Goal: Transaction & Acquisition: Purchase product/service

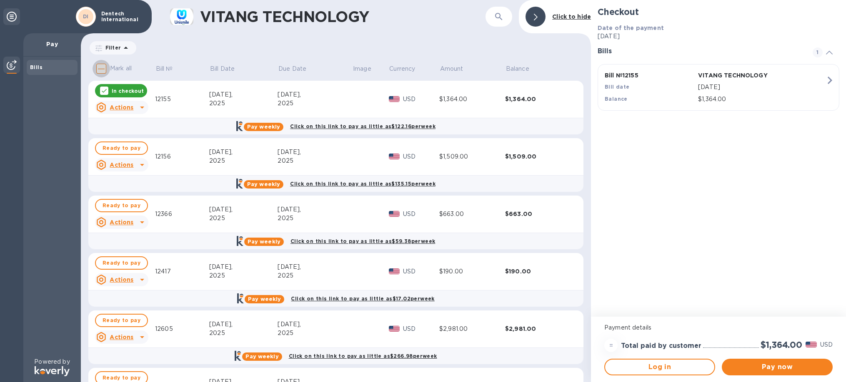
click at [102, 65] on input "Mark all" at bounding box center [100, 68] width 17 height 17
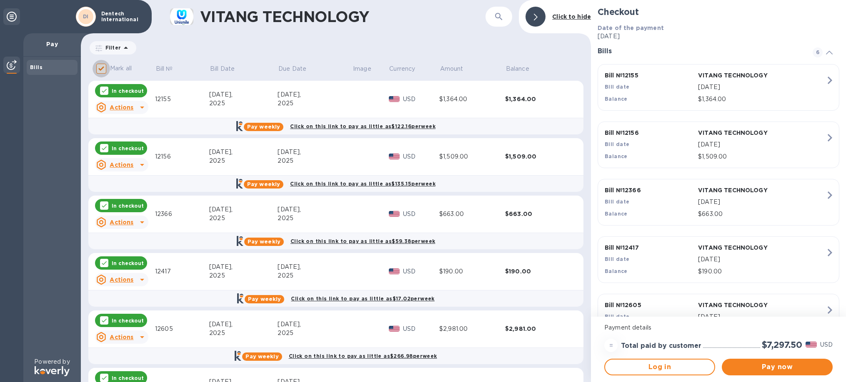
click at [104, 69] on input "Mark all" at bounding box center [100, 68] width 17 height 17
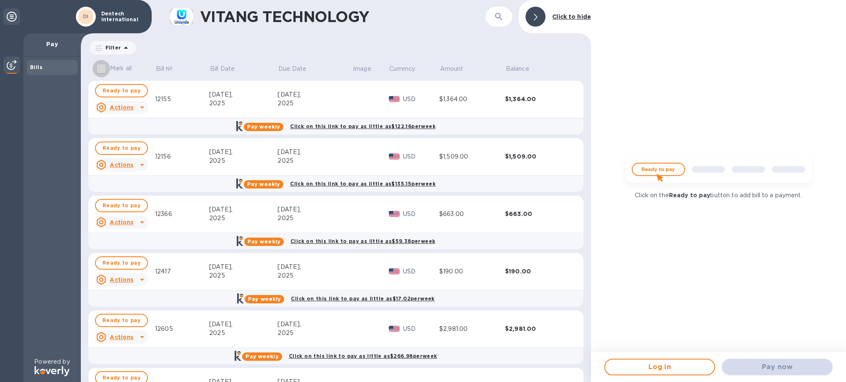
click at [103, 67] on input "Mark all" at bounding box center [100, 68] width 17 height 17
checkbox input "true"
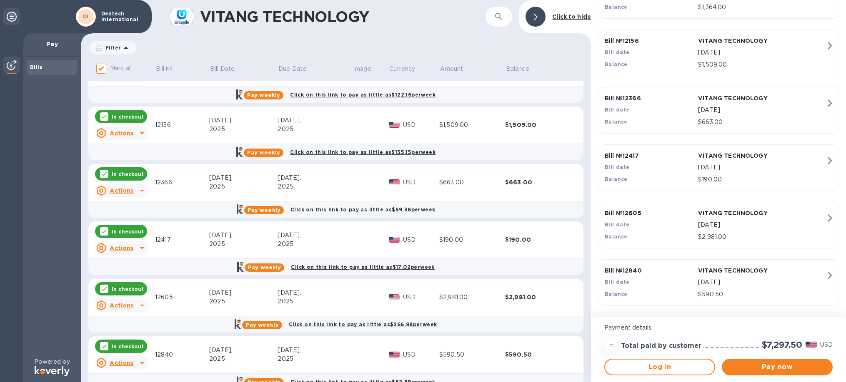
scroll to position [51, 0]
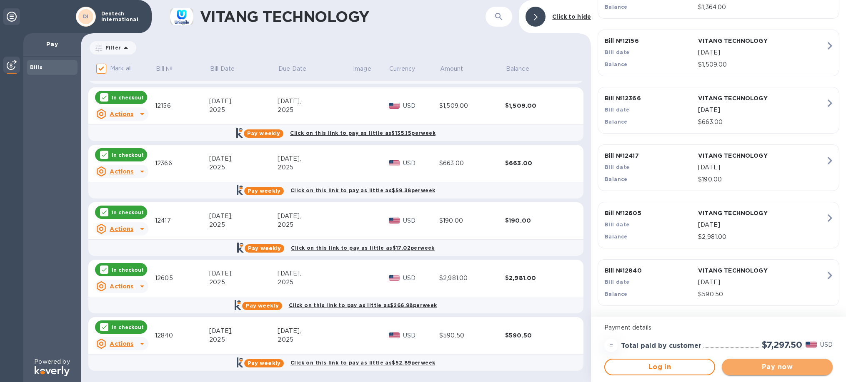
click at [794, 367] on span "Pay now" at bounding box center [776, 367] width 97 height 10
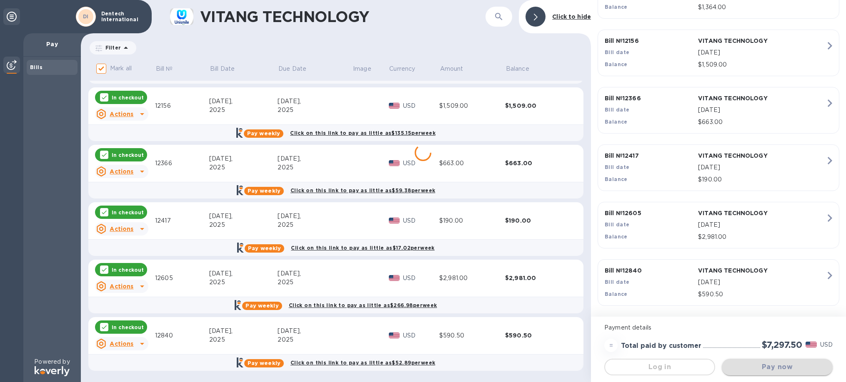
scroll to position [0, 0]
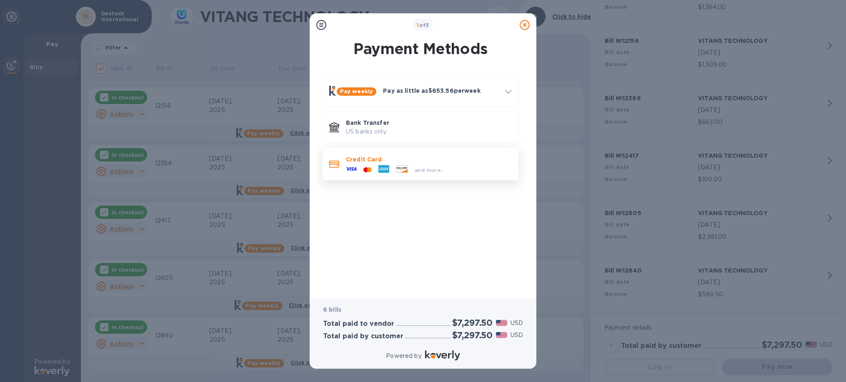
click at [398, 167] on icon at bounding box center [401, 168] width 11 height 7
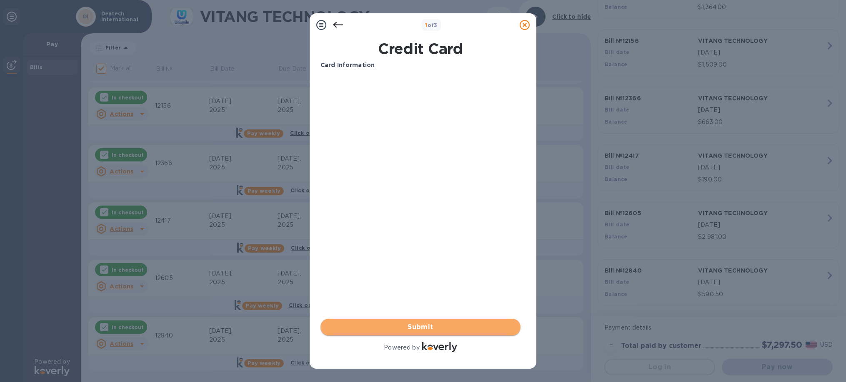
click at [382, 332] on span "Submit" at bounding box center [420, 327] width 187 height 10
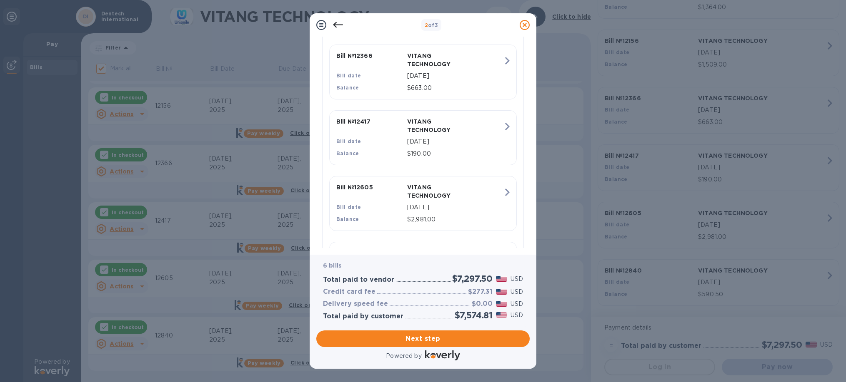
scroll to position [412, 0]
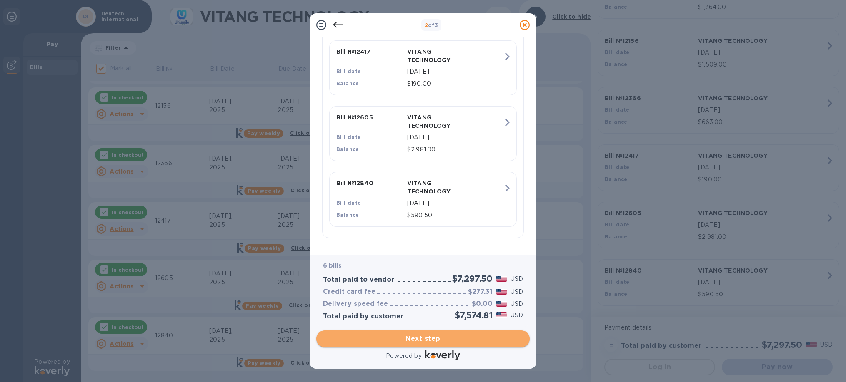
click at [405, 334] on span "Next step" at bounding box center [423, 339] width 200 height 10
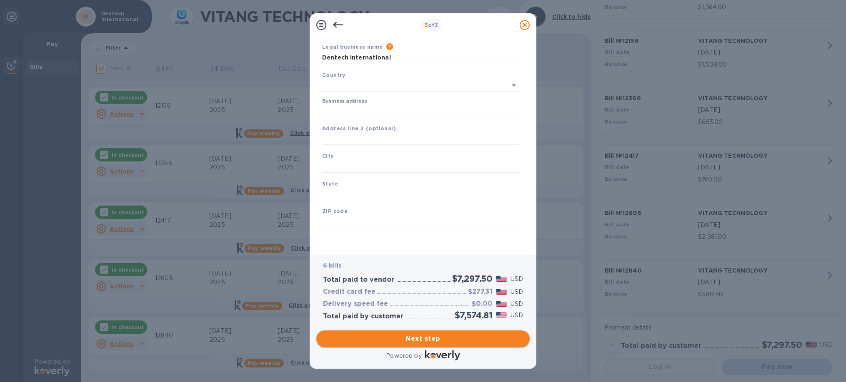
type input "United States"
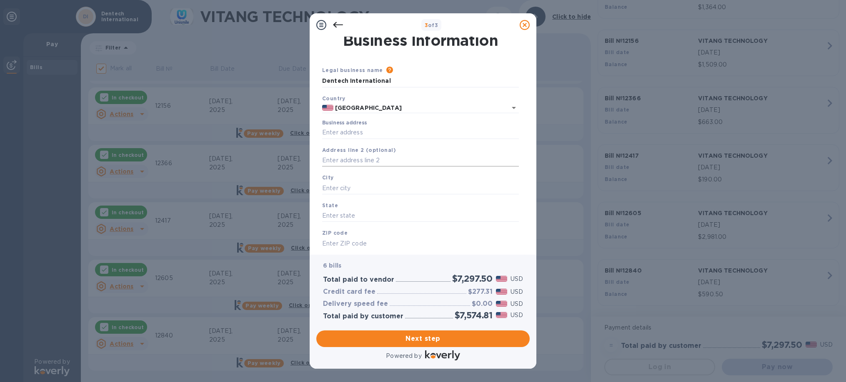
scroll to position [0, 0]
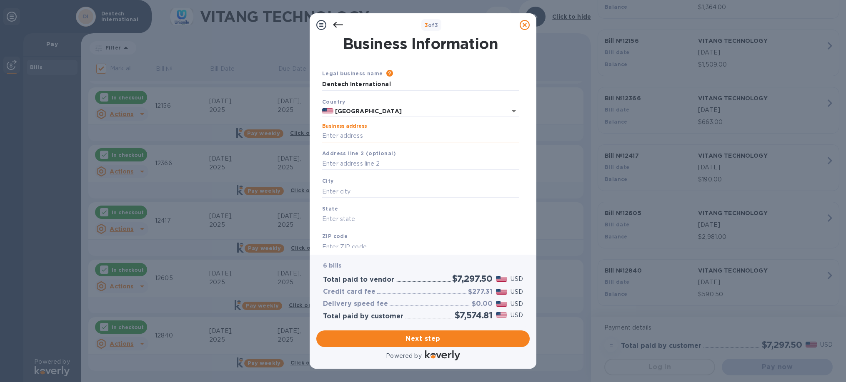
click at [375, 134] on input "Business address" at bounding box center [420, 136] width 197 height 12
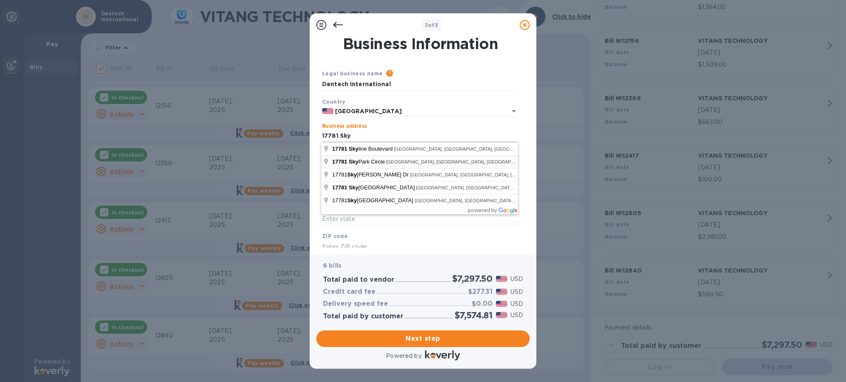
type input "17781 Sky Park Circle"
type input "Irvine"
type input "CA"
type input "92614"
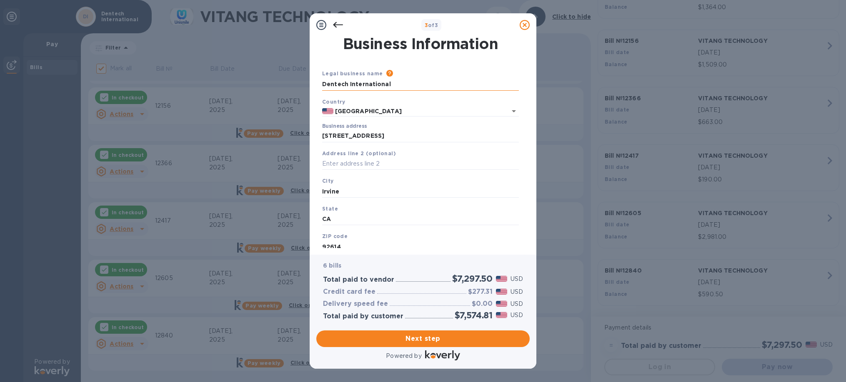
click at [412, 85] on input "Dentech International" at bounding box center [420, 84] width 197 height 12
type input "Dentech International"
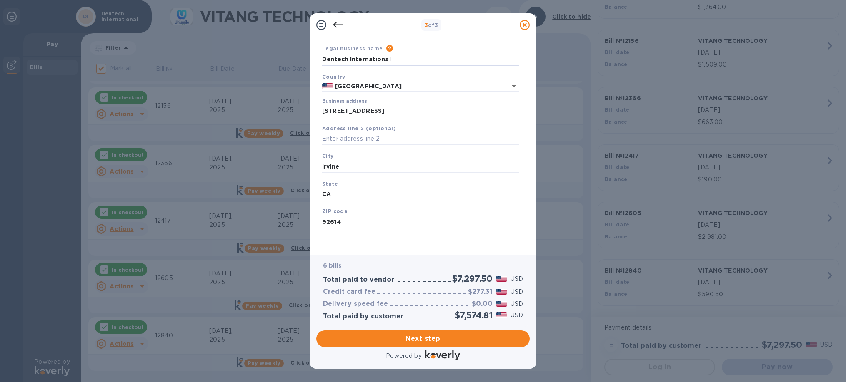
scroll to position [34, 0]
click at [419, 334] on span "Next step" at bounding box center [423, 339] width 200 height 10
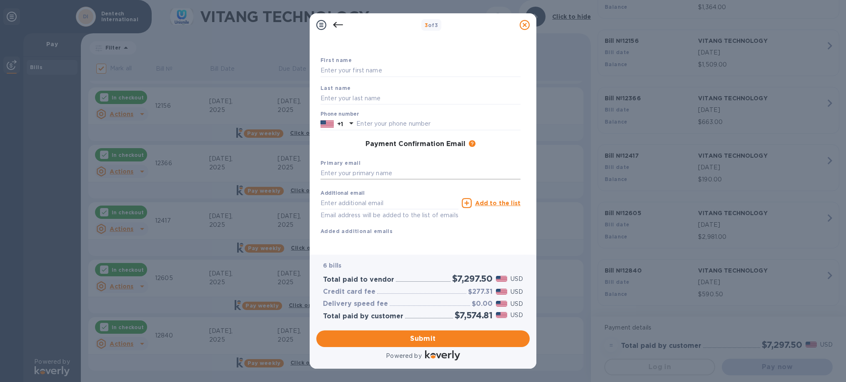
scroll to position [0, 0]
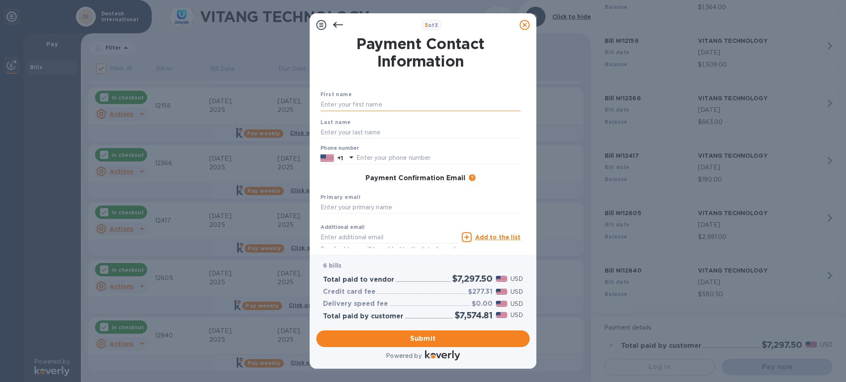
click at [390, 103] on input "text" at bounding box center [420, 105] width 200 height 12
type input "Tommy"
click at [342, 125] on div "Last name" at bounding box center [420, 129] width 207 height 28
click at [343, 132] on input "text" at bounding box center [420, 132] width 200 height 12
type input "Yamashita"
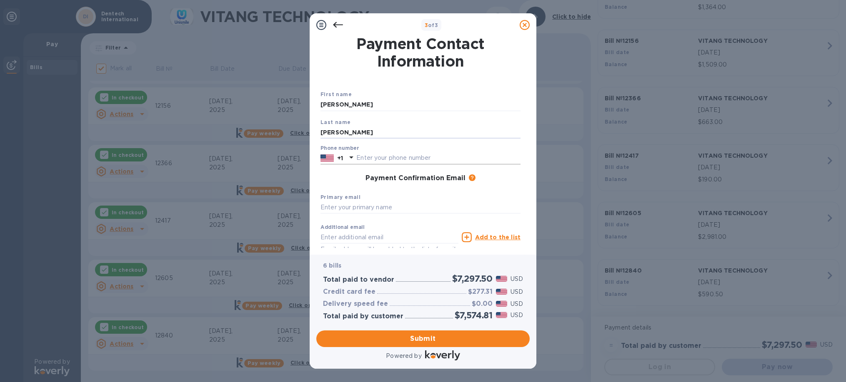
click at [363, 161] on input "text" at bounding box center [438, 158] width 164 height 12
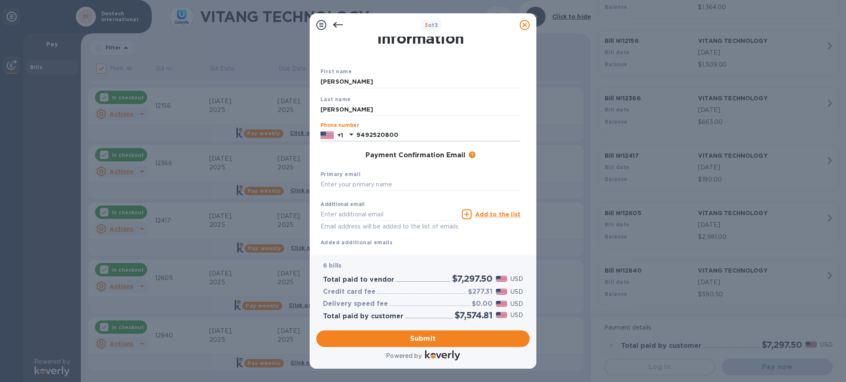
scroll to position [34, 0]
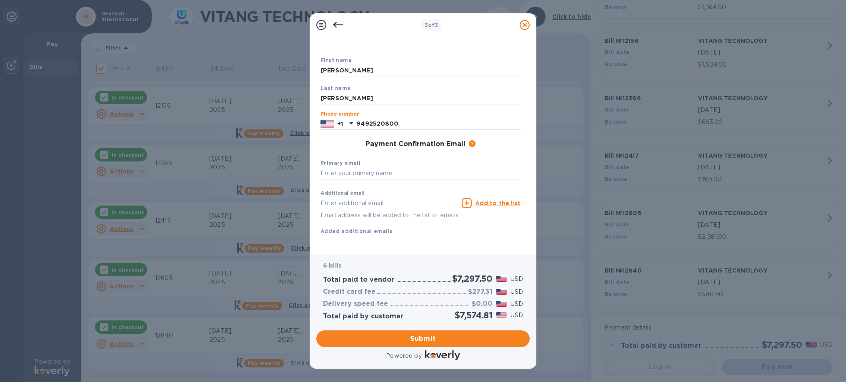
type input "9492520800"
click at [377, 177] on input "text" at bounding box center [420, 173] width 200 height 12
type input "accounting@dentech-inc.com"
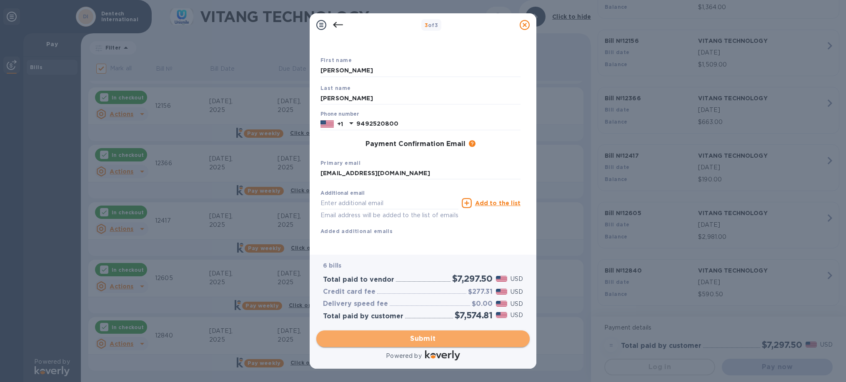
click at [413, 344] on span "Submit" at bounding box center [423, 339] width 200 height 10
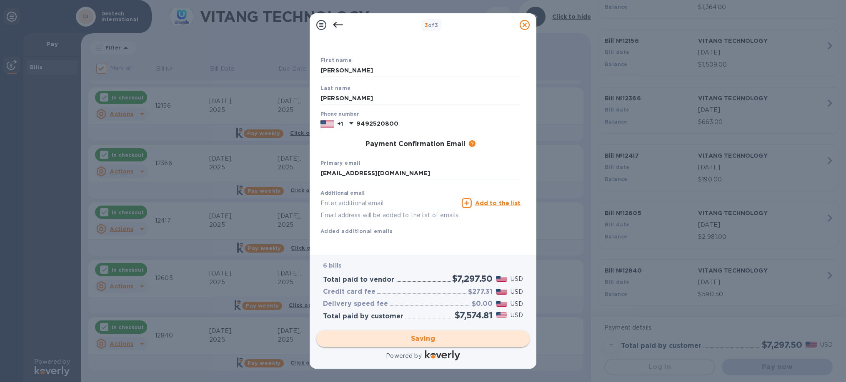
checkbox input "false"
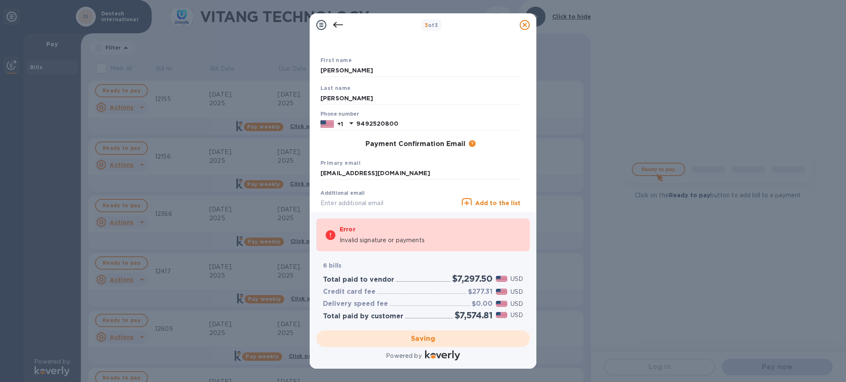
scroll to position [0, 0]
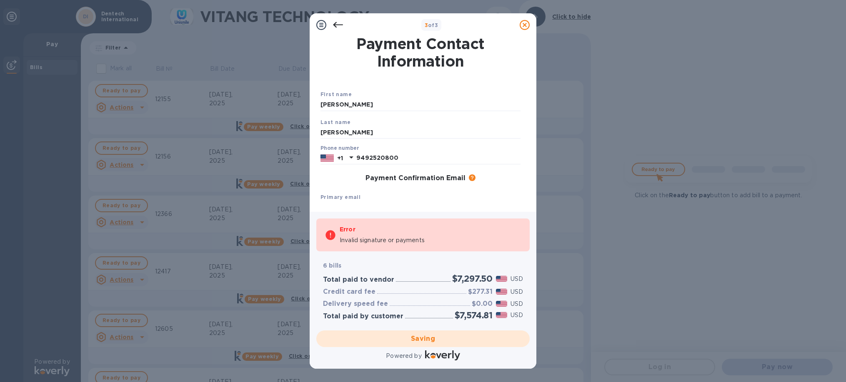
click at [336, 23] on icon at bounding box center [338, 25] width 10 height 10
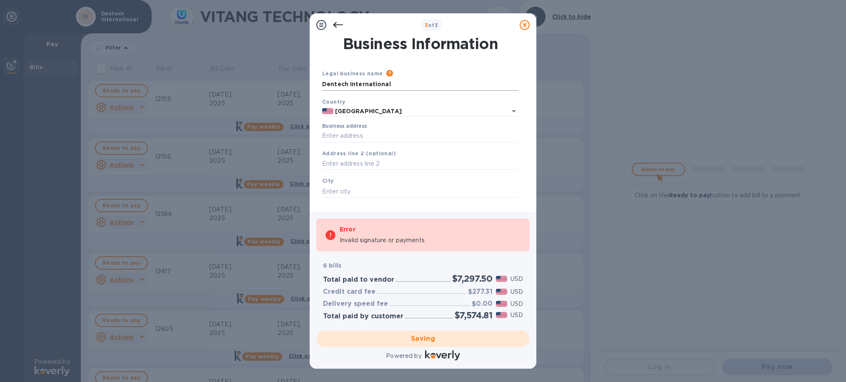
click at [389, 82] on input "Dentech International" at bounding box center [420, 84] width 197 height 12
type input "Dentech International Inc"
click at [354, 134] on input "Business address" at bounding box center [420, 136] width 197 height 12
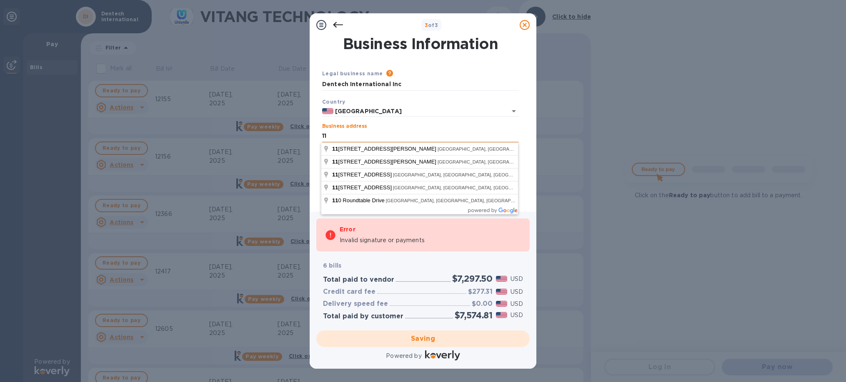
type input "1"
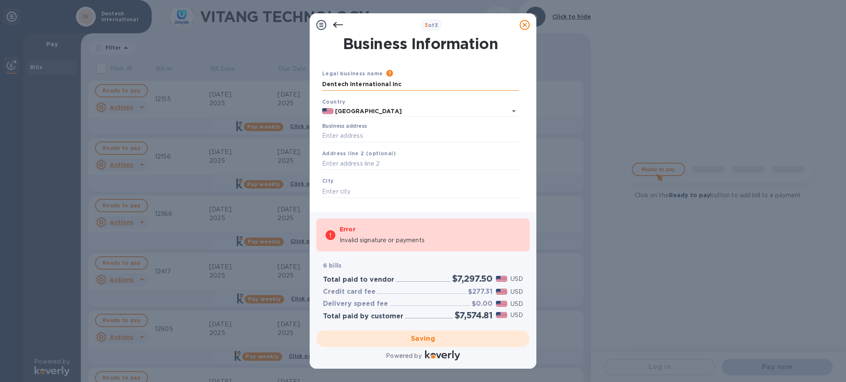
click at [400, 86] on input "Dentech International Inc" at bounding box center [420, 84] width 197 height 12
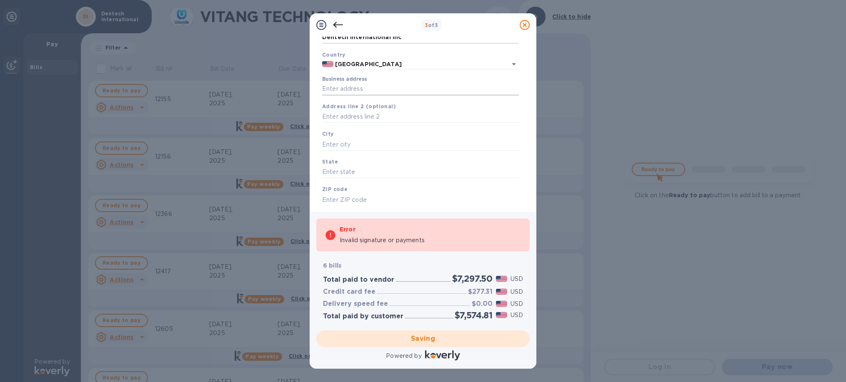
scroll to position [67, 0]
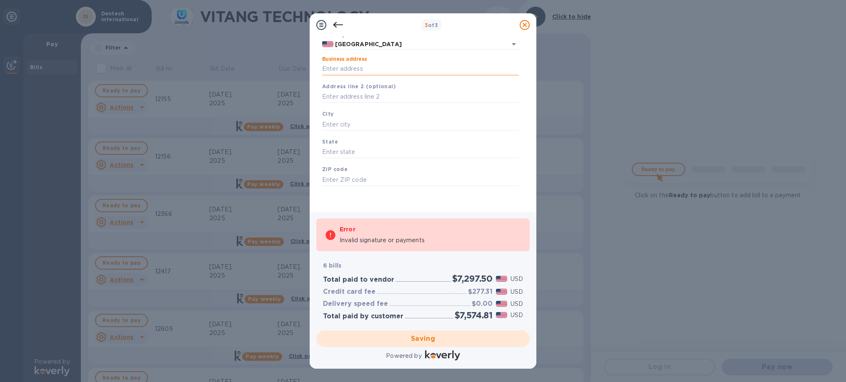
click at [387, 70] on input "Business address" at bounding box center [420, 69] width 197 height 12
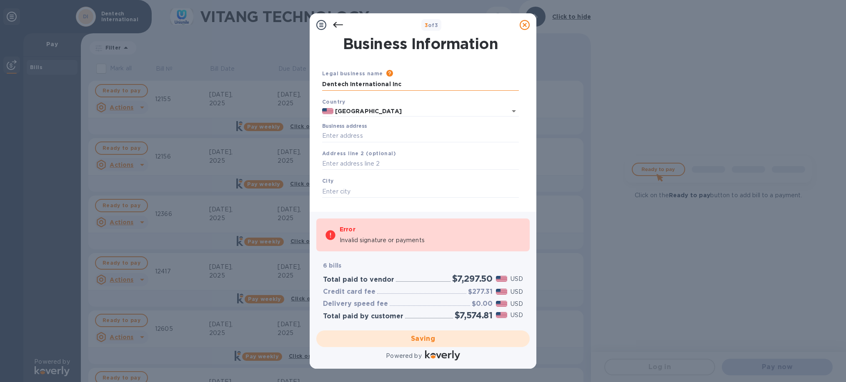
click at [335, 82] on input "Dentech International Inc" at bounding box center [420, 84] width 197 height 12
click at [331, 85] on input "Dentech International Inc" at bounding box center [420, 84] width 197 height 12
click at [355, 135] on input "Business address" at bounding box center [420, 136] width 197 height 12
type input "1"
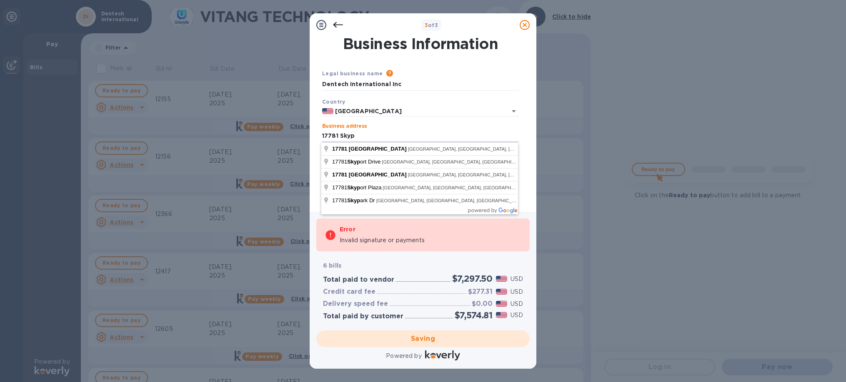
type input "17781 Sky Park Circle"
type input "Irvine"
type input "CA"
type input "92614"
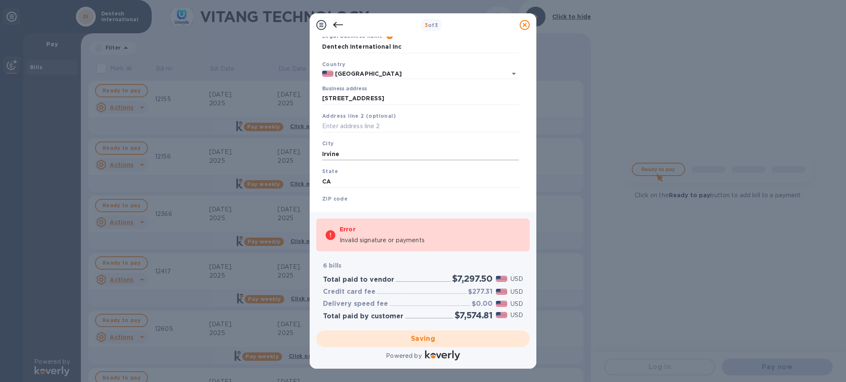
scroll to position [67, 0]
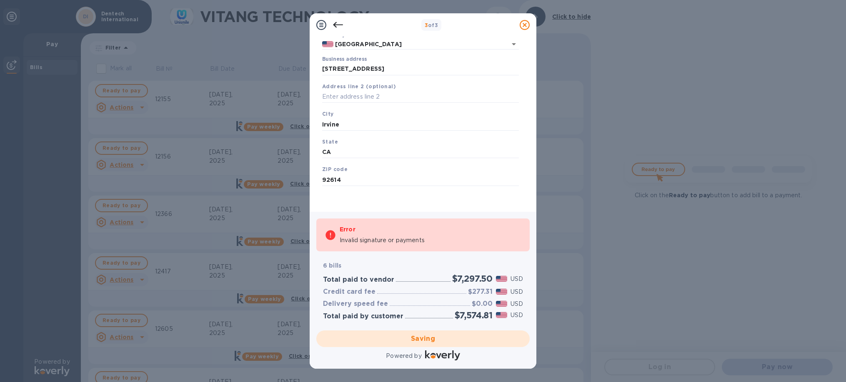
click at [409, 223] on div "Error Invalid signature or payments" at bounding box center [431, 235] width 182 height 27
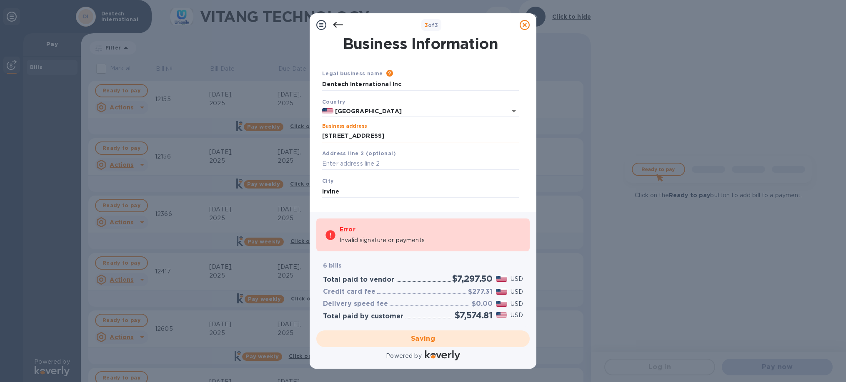
click at [391, 132] on input "17781 Sky Park Circle" at bounding box center [420, 136] width 197 height 12
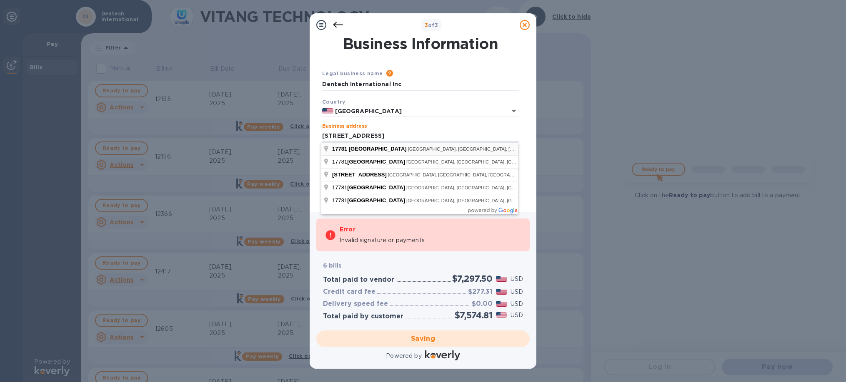
type input "17781 Sky Park Circle"
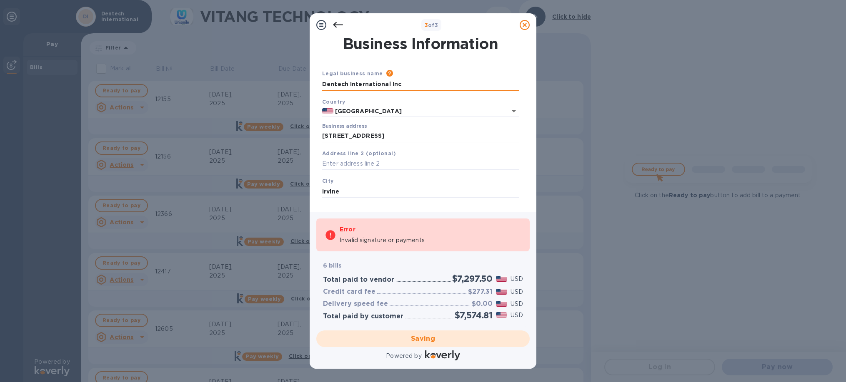
click at [411, 79] on input "Dentech International Inc" at bounding box center [420, 84] width 197 height 12
click at [455, 207] on div "Business Information Legal business name Please provide the legal name that app…" at bounding box center [423, 124] width 227 height 175
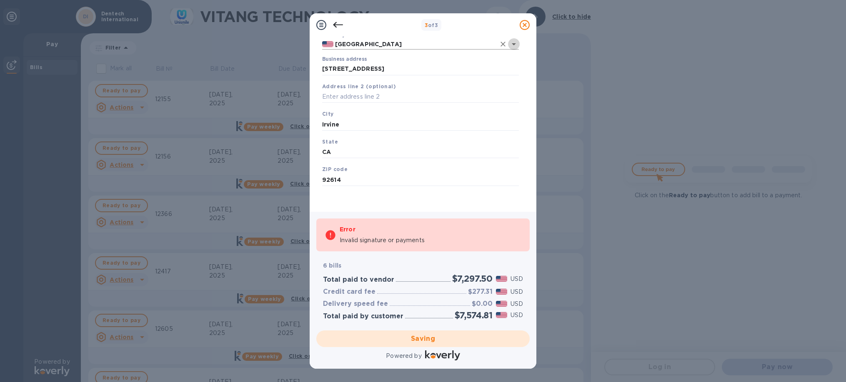
click at [514, 42] on icon "Open" at bounding box center [514, 44] width 10 height 10
click at [336, 27] on icon at bounding box center [338, 25] width 10 height 10
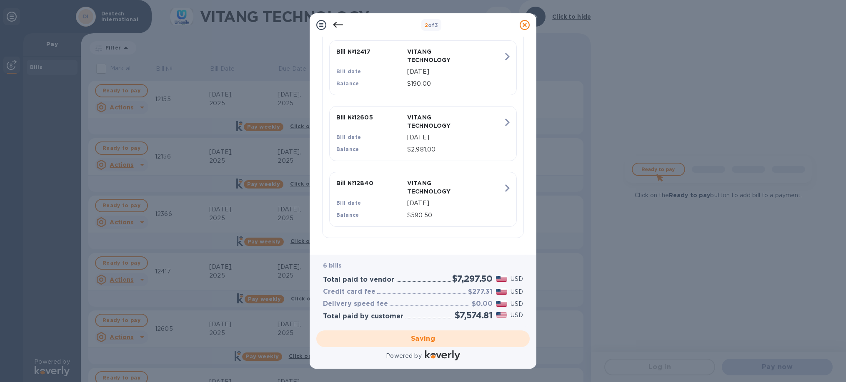
scroll to position [70, 0]
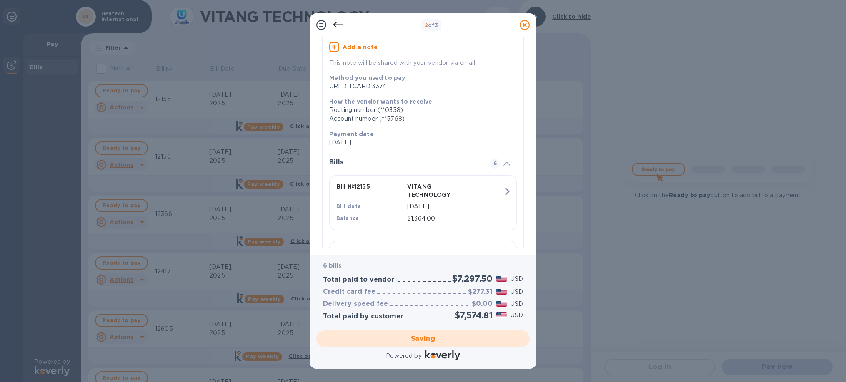
click at [377, 86] on div "CREDITCARD 3374" at bounding box center [419, 86] width 181 height 9
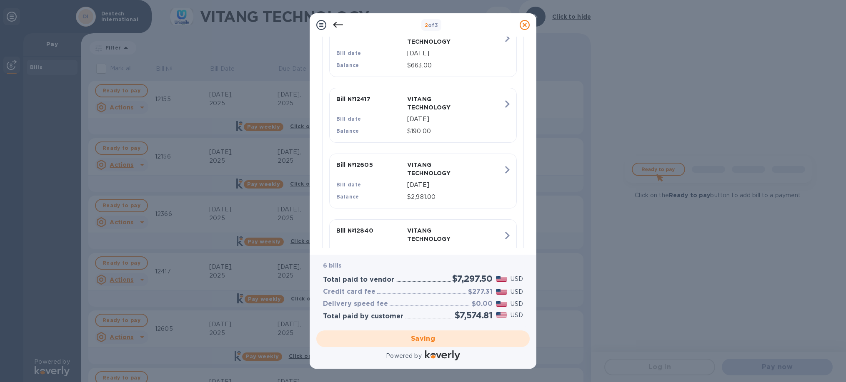
scroll to position [402, 0]
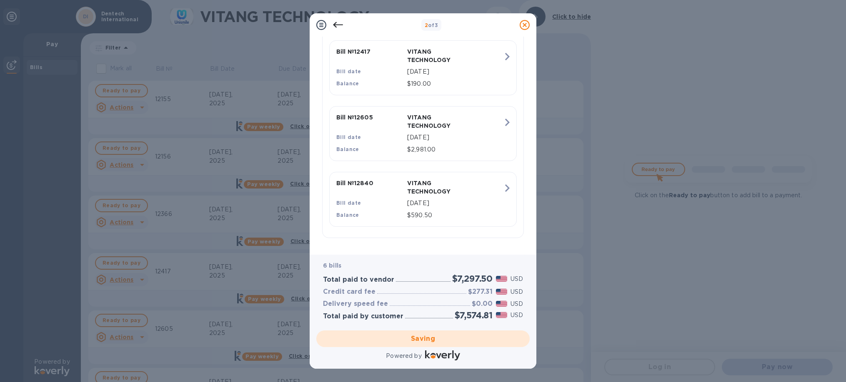
click at [318, 20] on icon at bounding box center [321, 25] width 10 height 10
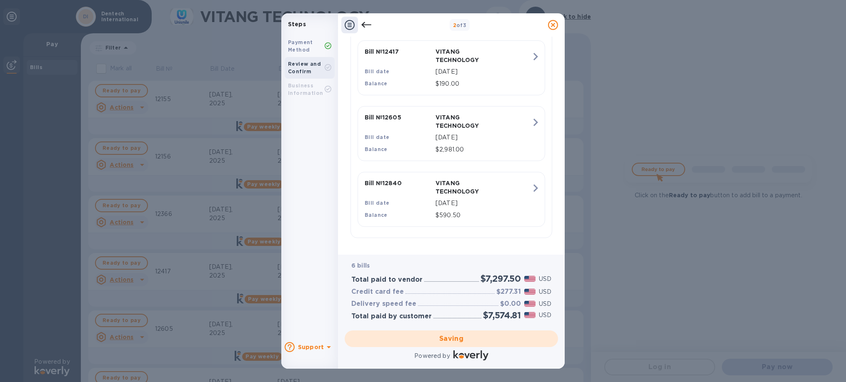
click at [300, 48] on b "Payment Method" at bounding box center [300, 46] width 25 height 14
click at [325, 100] on div "Payment Method Review and Confirm Business Information" at bounding box center [309, 184] width 57 height 304
click at [390, 350] on div "Powered by" at bounding box center [451, 356] width 217 height 15
click at [550, 27] on icon at bounding box center [553, 25] width 10 height 10
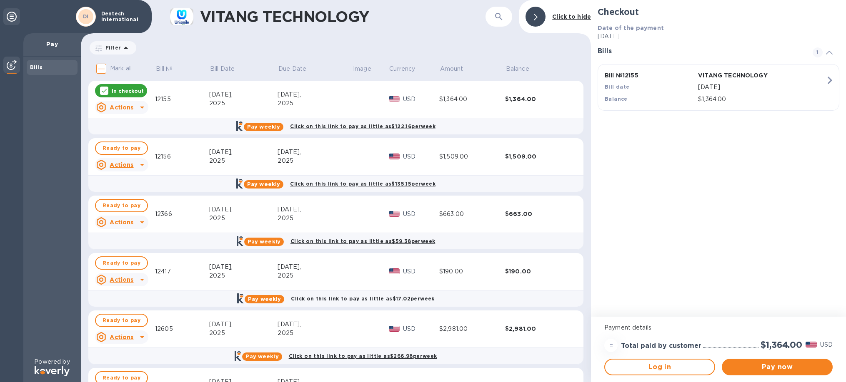
click at [103, 69] on input "Mark all" at bounding box center [100, 68] width 17 height 17
checkbox input "true"
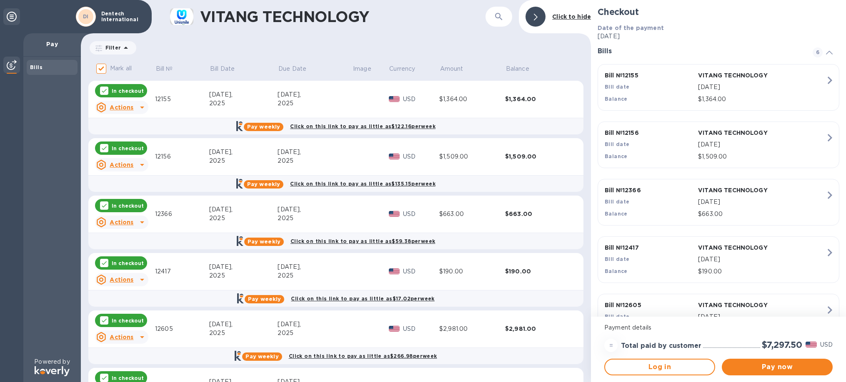
scroll to position [92, 0]
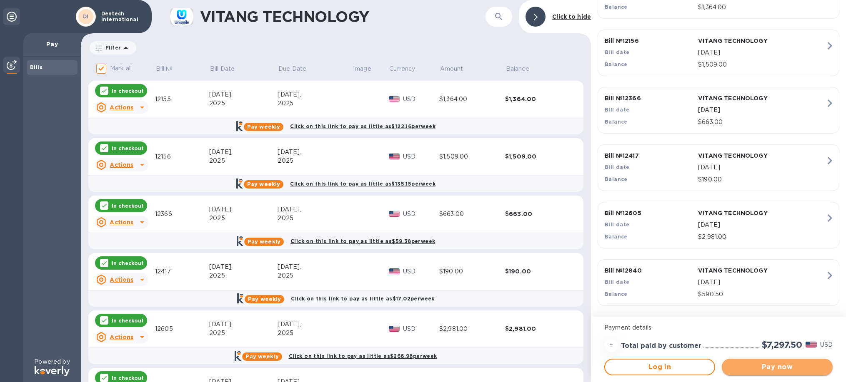
click at [745, 368] on span "Pay now" at bounding box center [776, 367] width 97 height 10
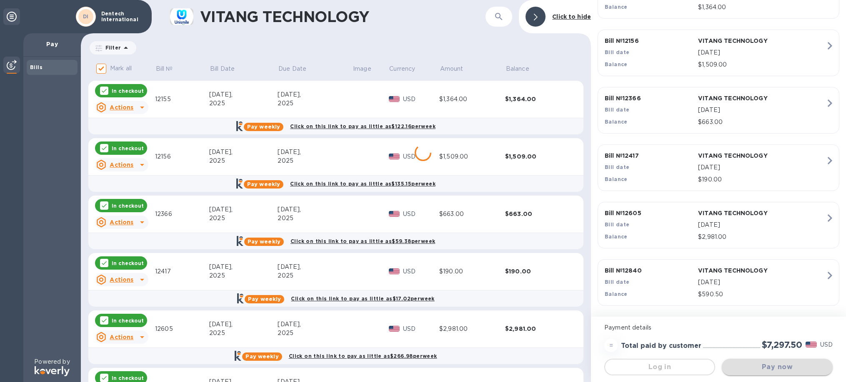
scroll to position [0, 0]
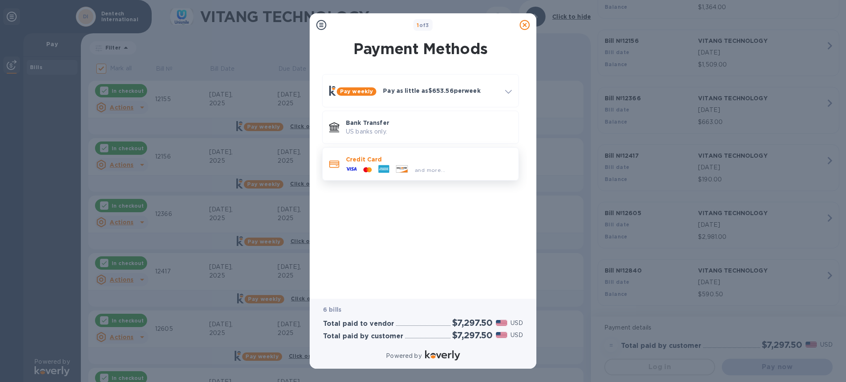
click at [430, 160] on p "Credit Card" at bounding box center [429, 159] width 166 height 8
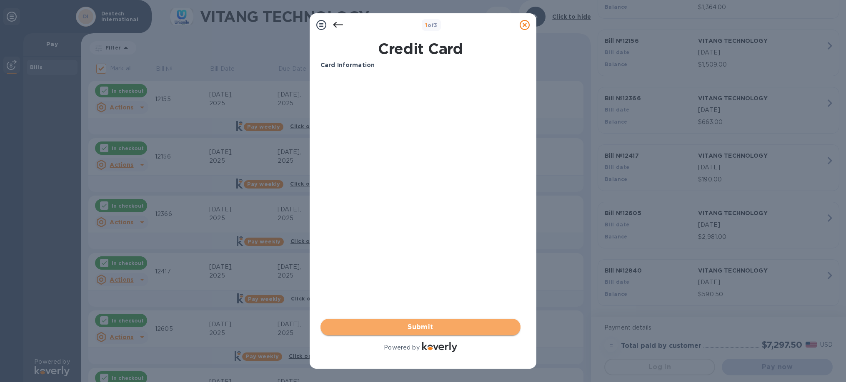
click at [395, 326] on span "Submit" at bounding box center [420, 327] width 187 height 10
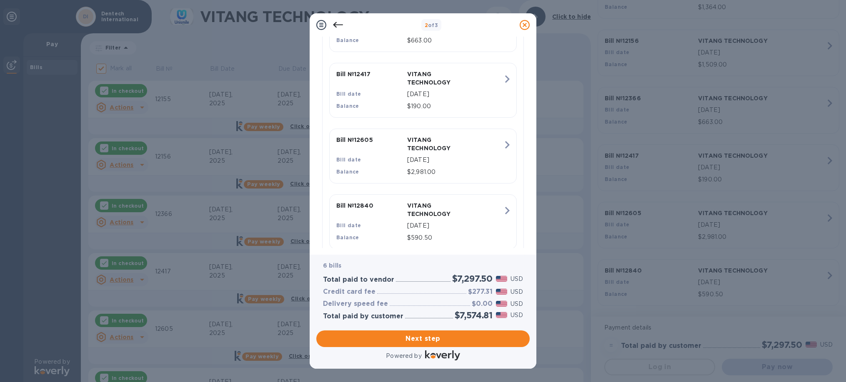
scroll to position [412, 0]
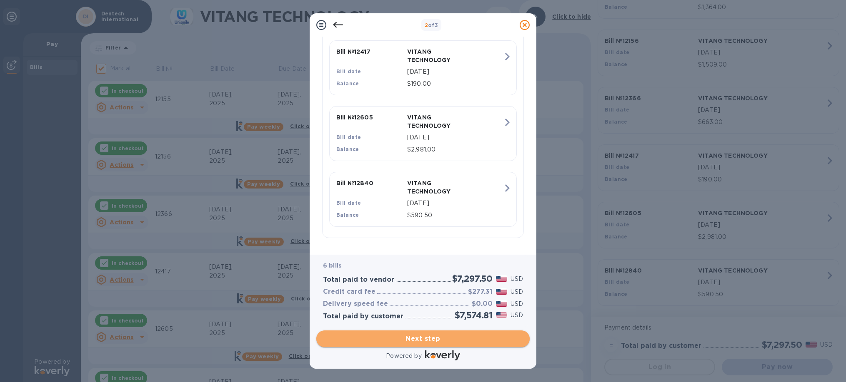
click at [406, 334] on span "Next step" at bounding box center [423, 339] width 200 height 10
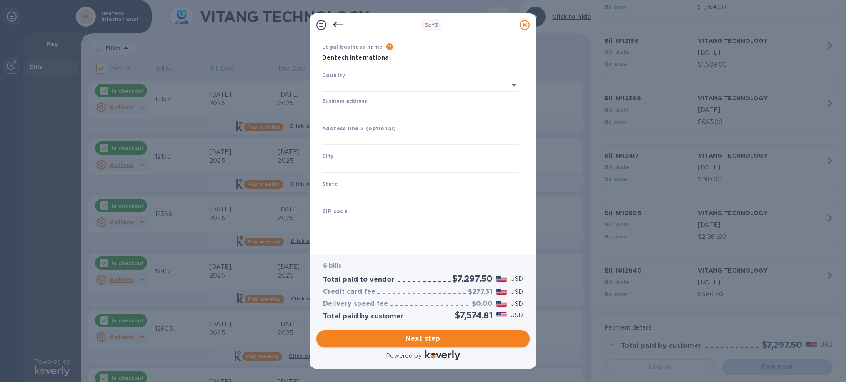
type input "United States"
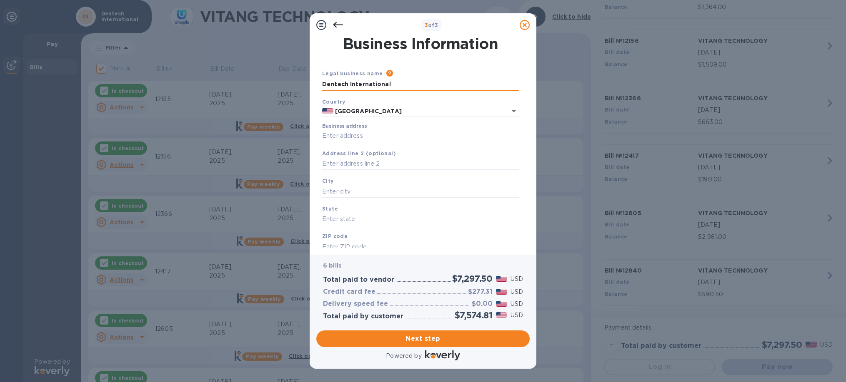
click at [406, 87] on input "Dentech International" at bounding box center [420, 84] width 197 height 12
type input "Dentech International Inc"
click at [364, 131] on input "Business address" at bounding box center [420, 136] width 197 height 12
type input "17781 Sky Park Circle"
type input "Irvine"
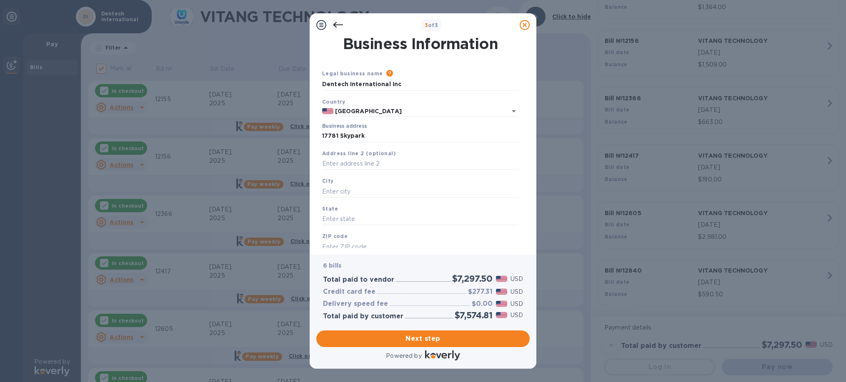
type input "CA"
type input "92614"
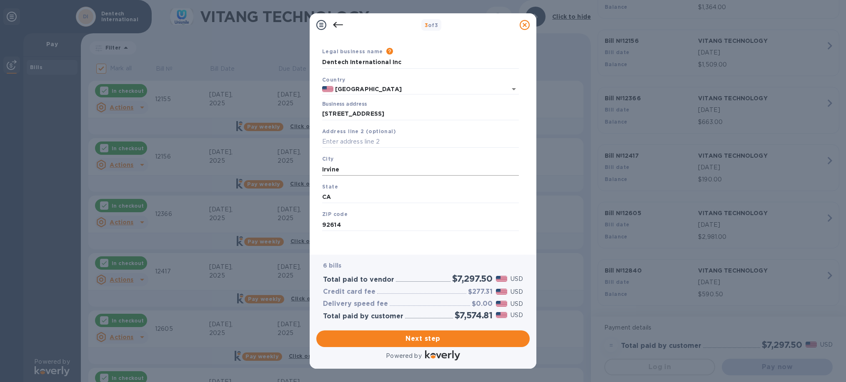
scroll to position [34, 0]
click at [384, 334] on span "Next step" at bounding box center [423, 339] width 200 height 10
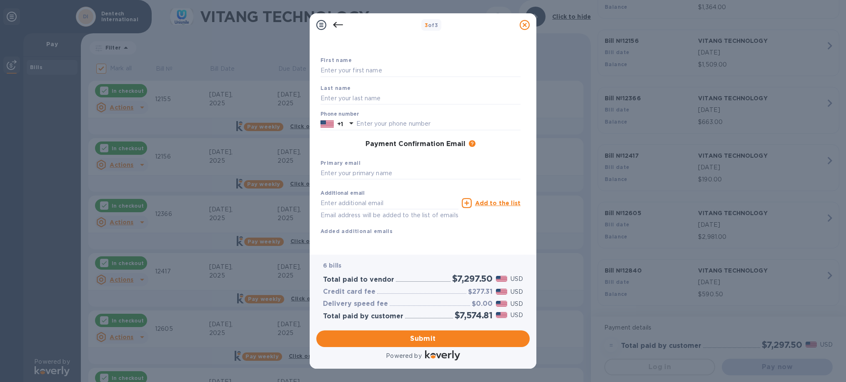
scroll to position [0, 0]
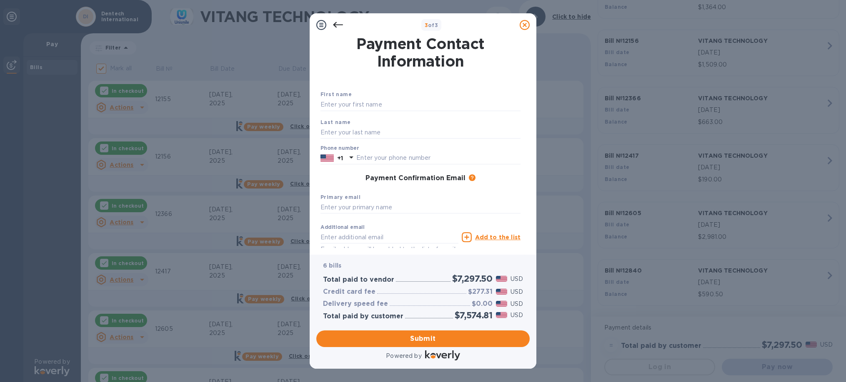
click at [361, 96] on div "First name" at bounding box center [420, 101] width 207 height 28
click at [363, 102] on input "text" at bounding box center [420, 105] width 200 height 12
type input "Tommy"
click at [372, 120] on div "Last name" at bounding box center [420, 129] width 207 height 28
click at [370, 126] on div "Last name" at bounding box center [420, 129] width 207 height 28
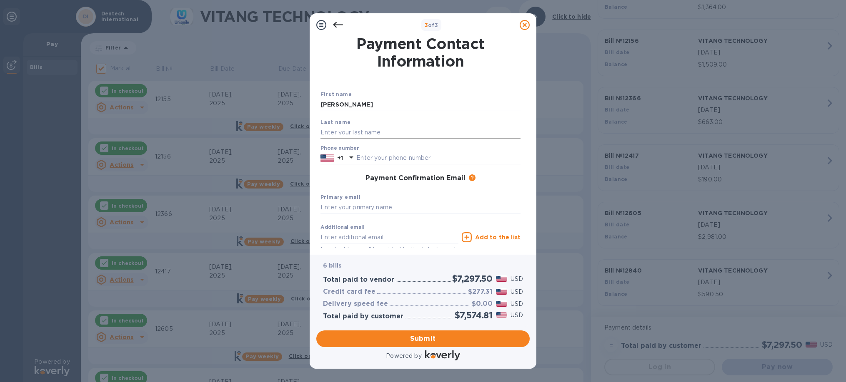
click at [370, 126] on input "text" at bounding box center [420, 132] width 200 height 12
type input "Yamashita"
click at [362, 158] on input "text" at bounding box center [438, 158] width 164 height 12
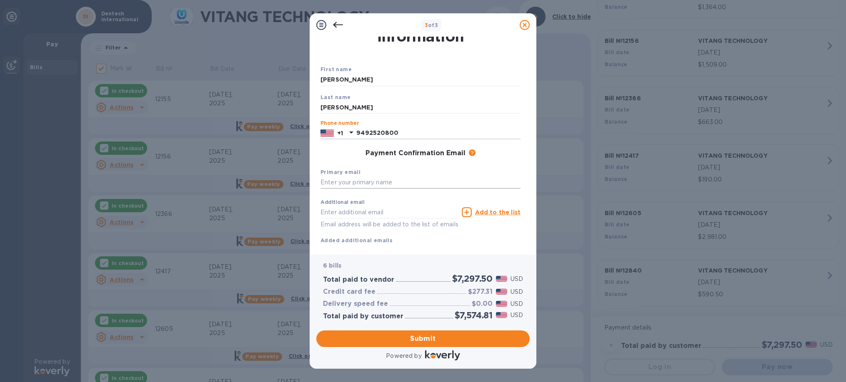
scroll to position [34, 0]
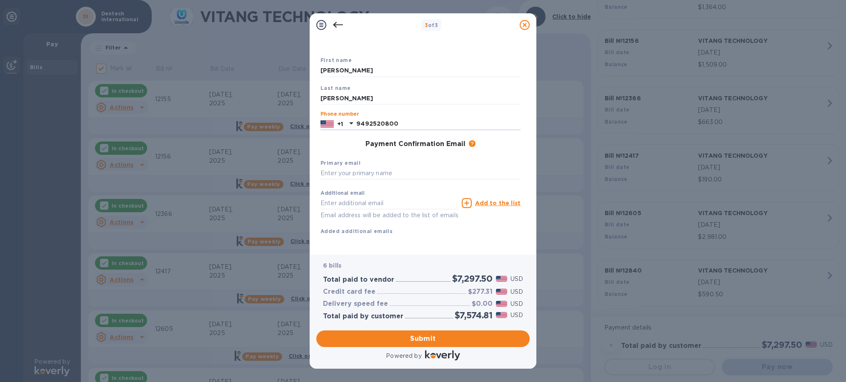
type input "9492520800"
click at [335, 162] on b "Primary email" at bounding box center [340, 163] width 40 height 6
click at [335, 173] on input "text" at bounding box center [420, 173] width 200 height 12
type input "accounting@dentech-inc.com"
click at [422, 232] on div "Additional email Email address will be added to the list of emails Add to the l…" at bounding box center [420, 211] width 200 height 50
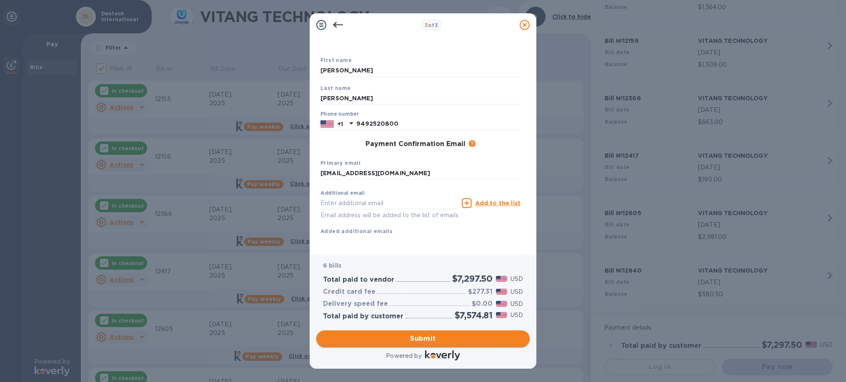
click at [443, 336] on span "Submit" at bounding box center [423, 339] width 200 height 10
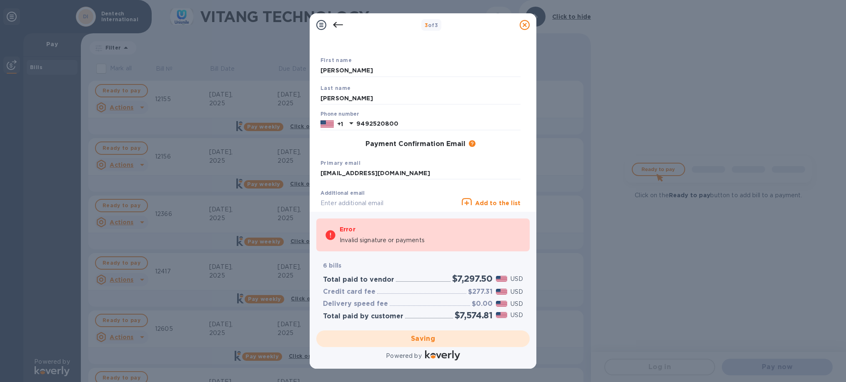
scroll to position [0, 0]
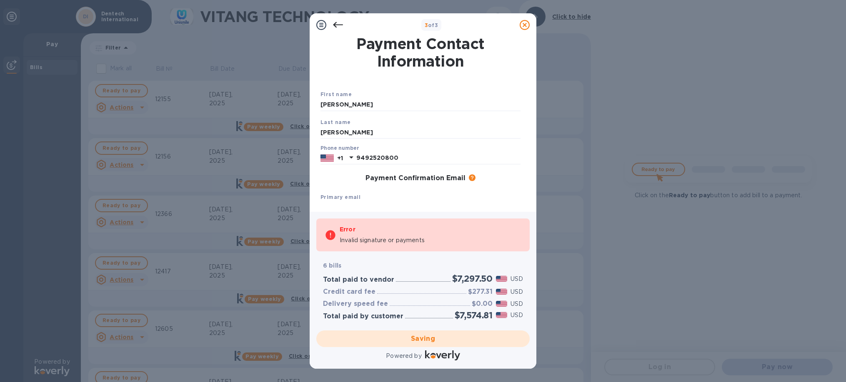
click at [318, 25] on icon at bounding box center [321, 25] width 10 height 10
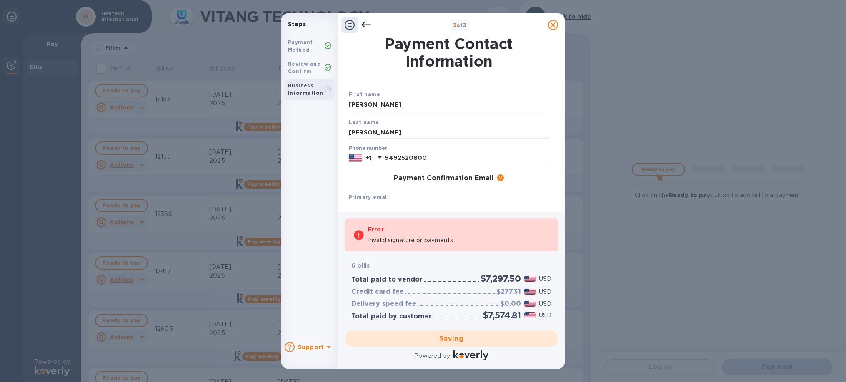
click at [296, 70] on b "Review and Confirm" at bounding box center [304, 68] width 33 height 14
click at [367, 27] on icon at bounding box center [366, 25] width 10 height 10
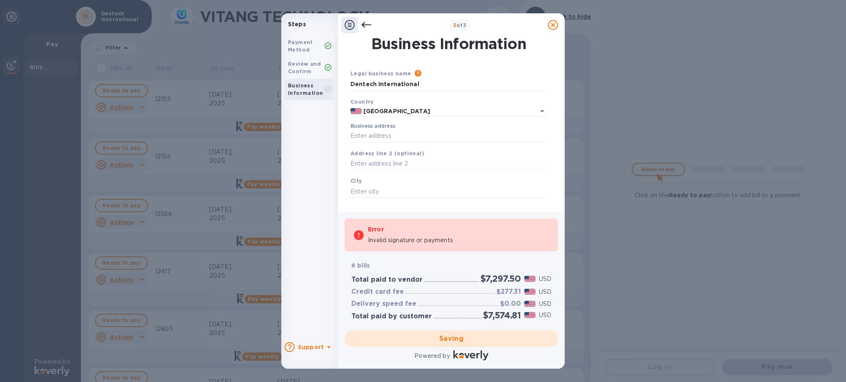
click at [360, 20] on div at bounding box center [366, 25] width 17 height 17
click at [363, 23] on icon at bounding box center [366, 25] width 10 height 6
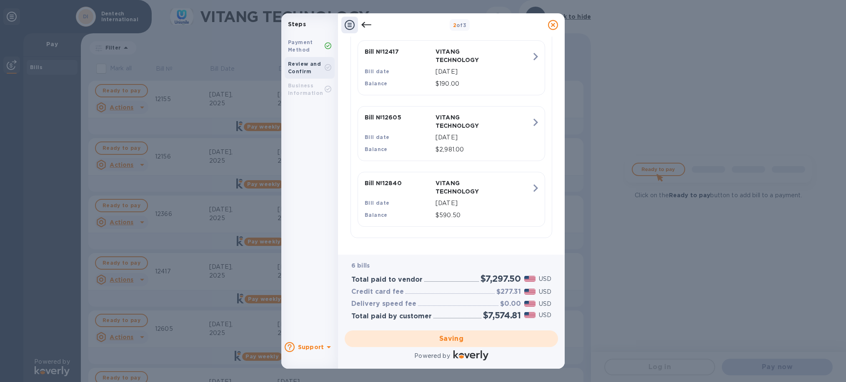
scroll to position [70, 0]
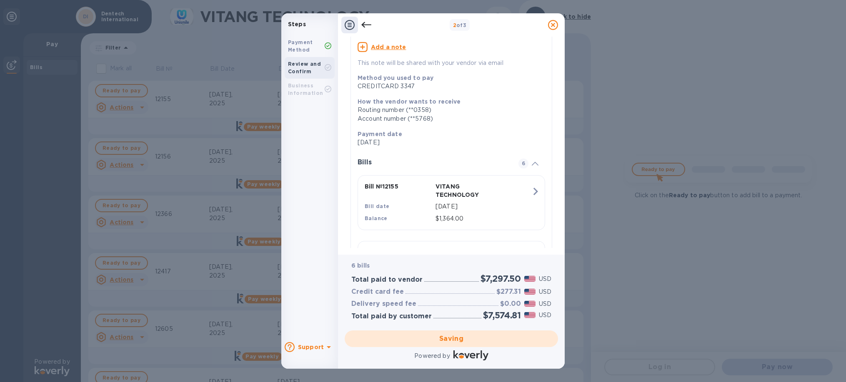
click at [554, 25] on icon at bounding box center [553, 25] width 10 height 10
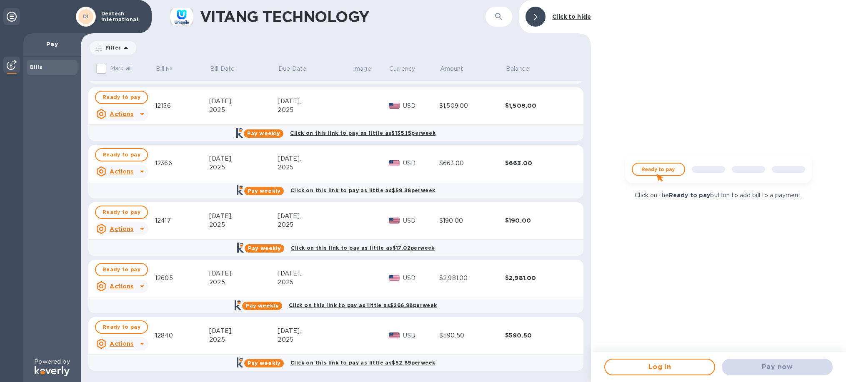
scroll to position [0, 0]
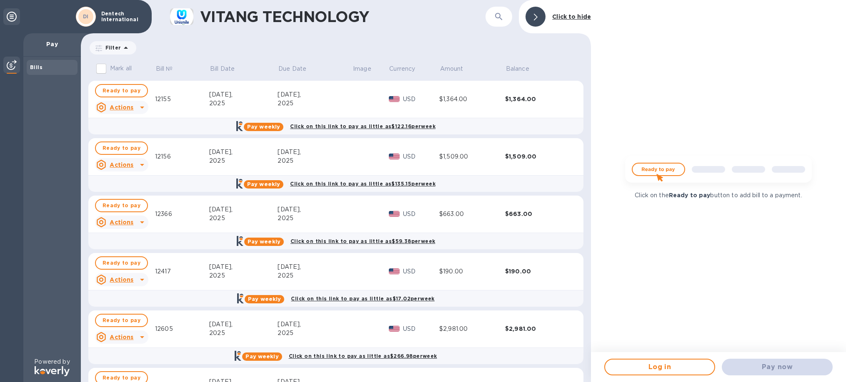
click at [99, 70] on input "Mark all" at bounding box center [100, 68] width 17 height 17
checkbox input "true"
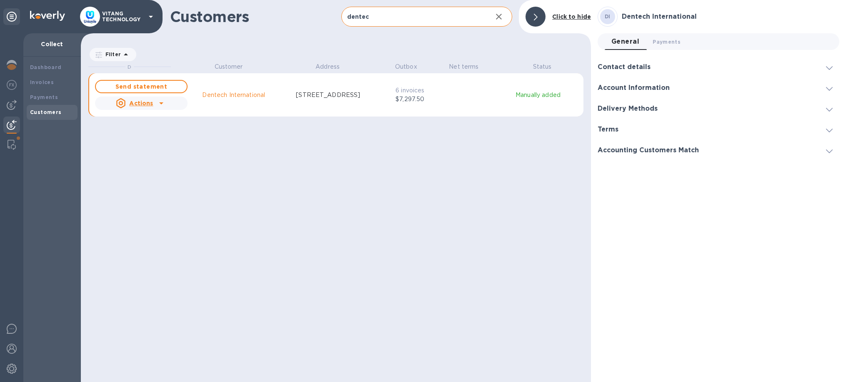
scroll to position [320, 510]
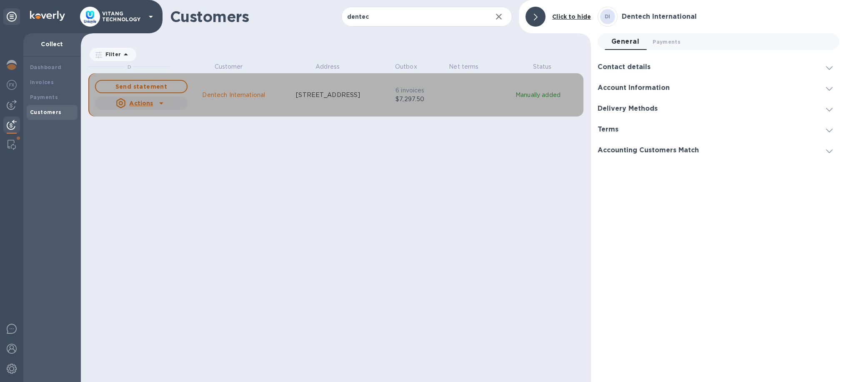
click at [168, 105] on div "Actions" at bounding box center [141, 103] width 96 height 17
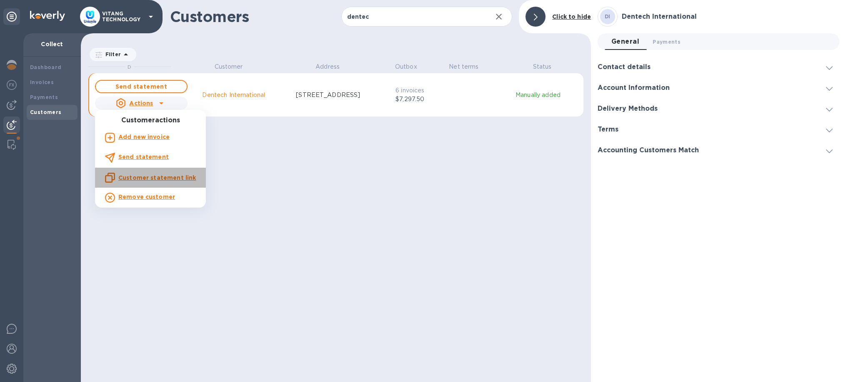
click at [161, 180] on u "Customer statement link" at bounding box center [156, 178] width 77 height 7
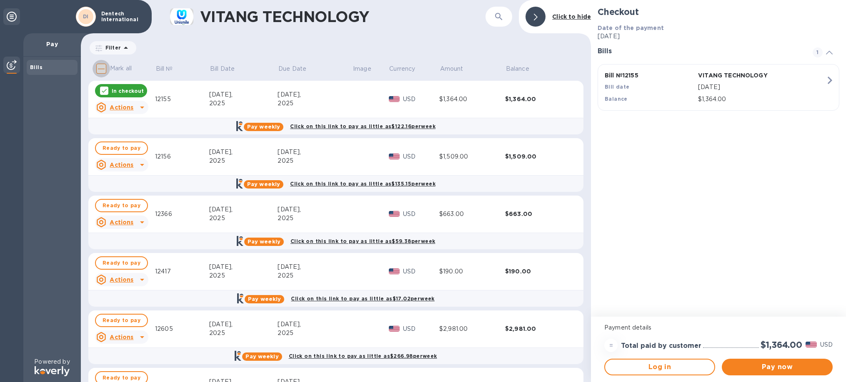
click at [102, 69] on input "Mark all" at bounding box center [100, 68] width 17 height 17
checkbox input "true"
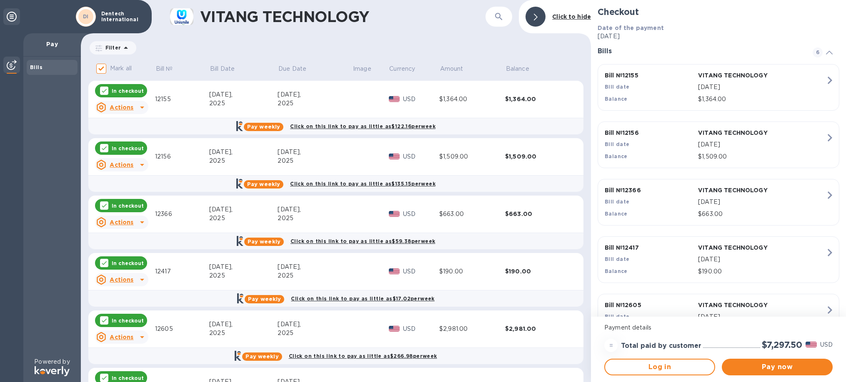
scroll to position [92, 0]
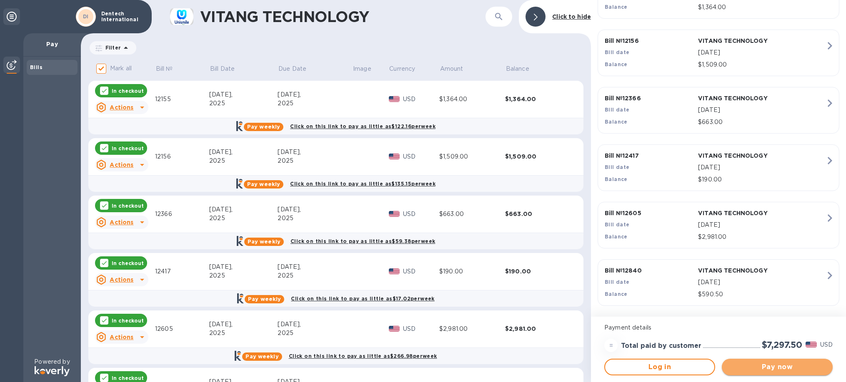
click at [789, 364] on span "Pay now" at bounding box center [776, 367] width 97 height 10
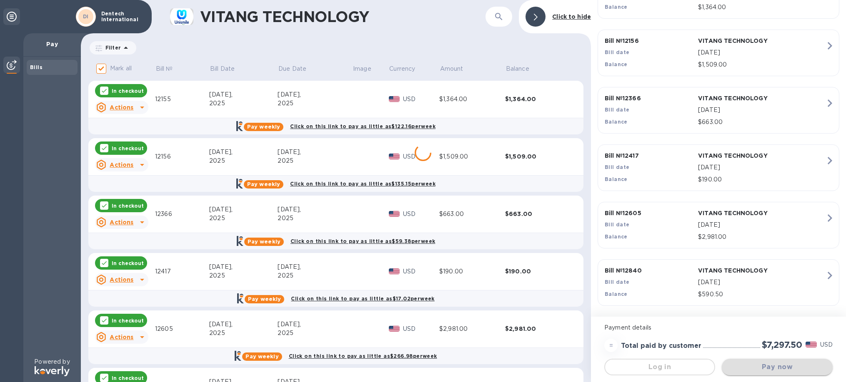
scroll to position [0, 0]
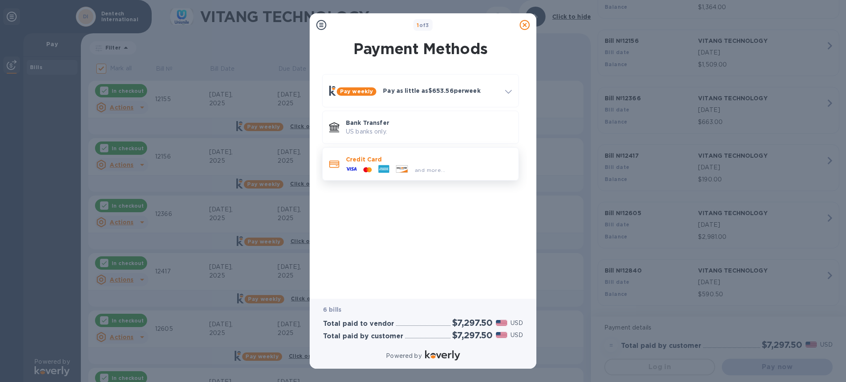
click at [479, 165] on div "and more..." at bounding box center [429, 168] width 166 height 9
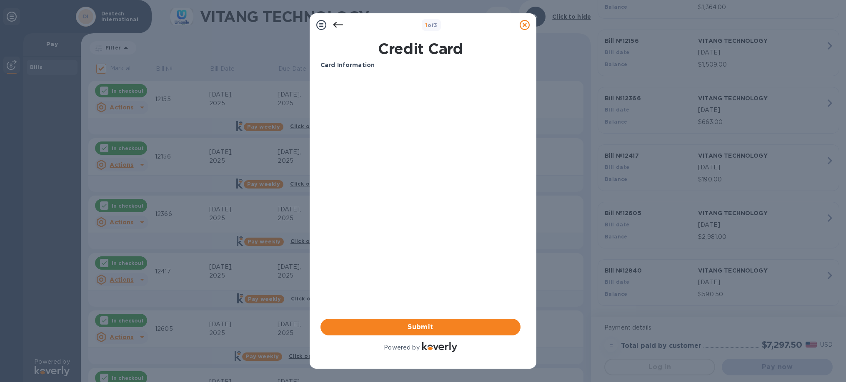
click at [524, 25] on icon at bounding box center [525, 25] width 10 height 10
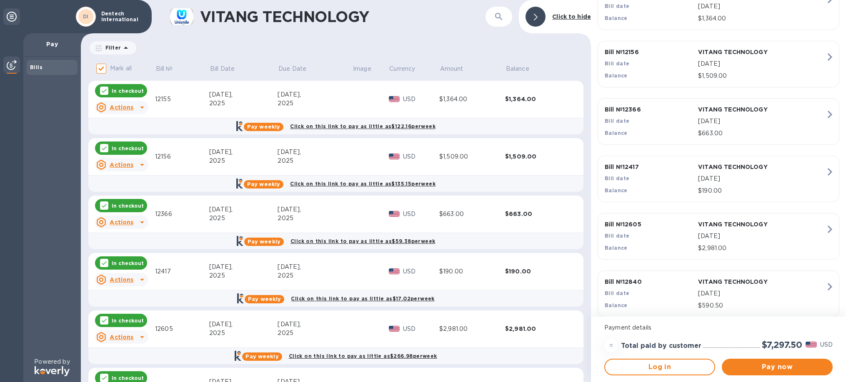
scroll to position [92, 0]
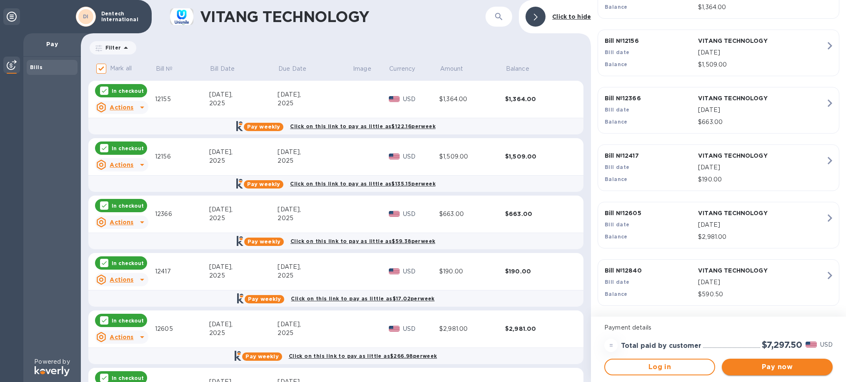
click at [747, 367] on span "Pay now" at bounding box center [776, 367] width 97 height 10
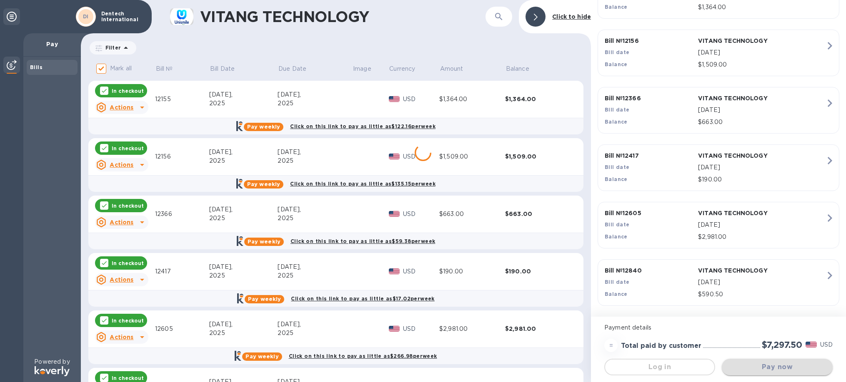
scroll to position [0, 0]
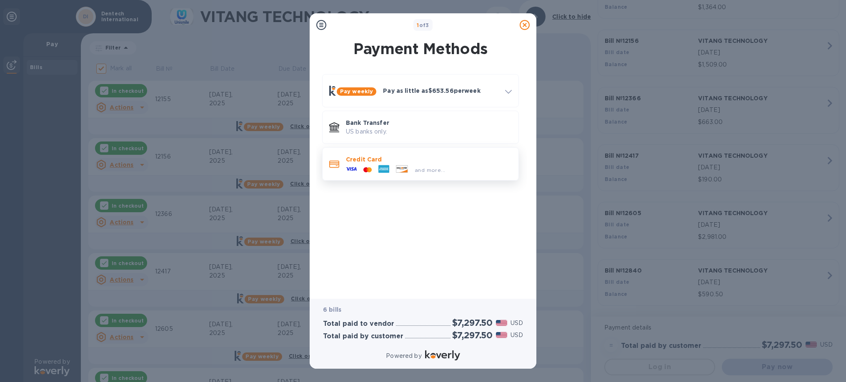
click at [404, 160] on p "Credit Card" at bounding box center [429, 159] width 166 height 8
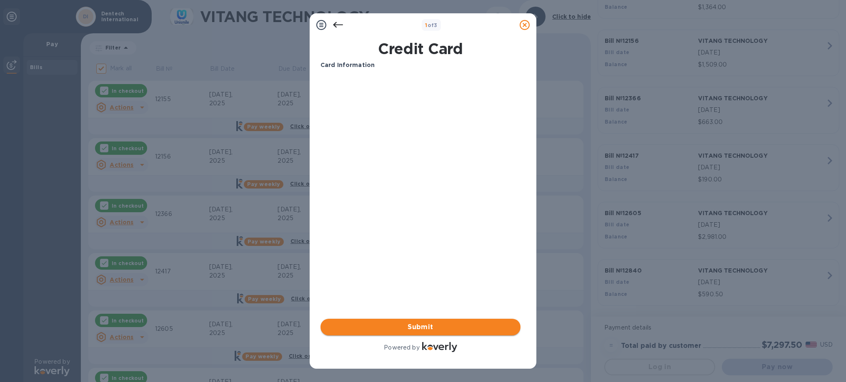
click at [440, 332] on span "Submit" at bounding box center [420, 327] width 187 height 10
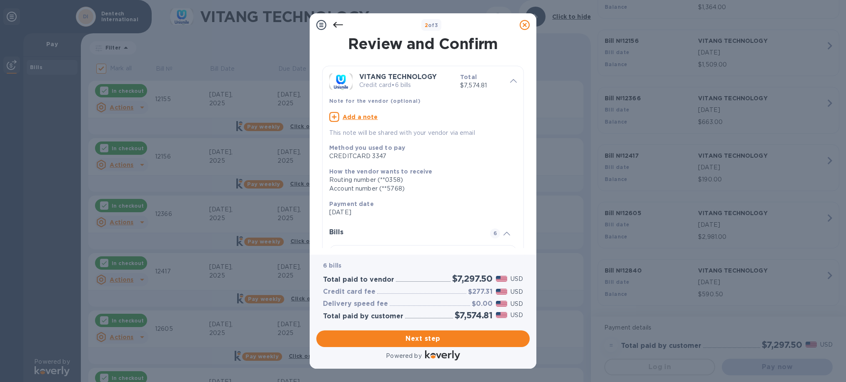
click at [521, 25] on icon at bounding box center [525, 25] width 10 height 10
